Goal: Information Seeking & Learning: Check status

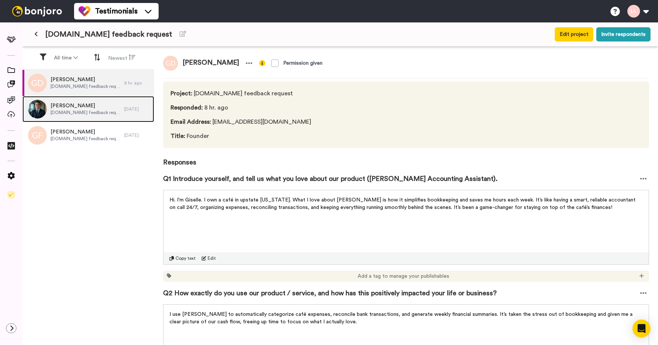
click at [79, 115] on span "[DOMAIN_NAME] feedback request" at bounding box center [85, 113] width 70 height 6
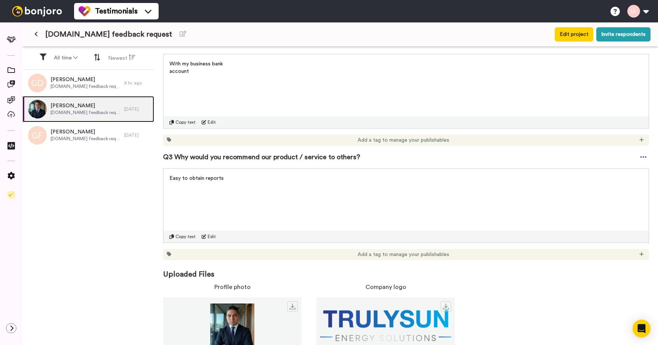
scroll to position [155, 0]
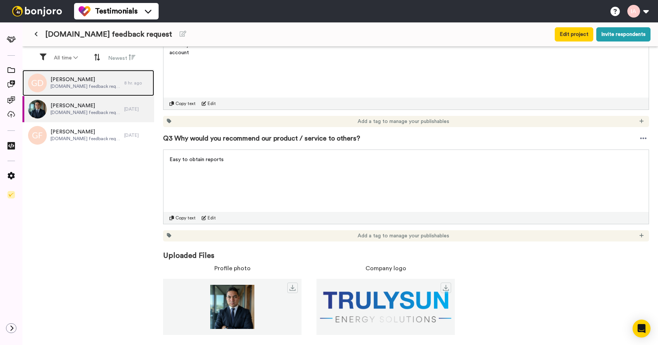
click at [76, 90] on div "Giselle D. useadam.io feedback request" at bounding box center [73, 83] width 102 height 26
